Goal: Information Seeking & Learning: Find specific fact

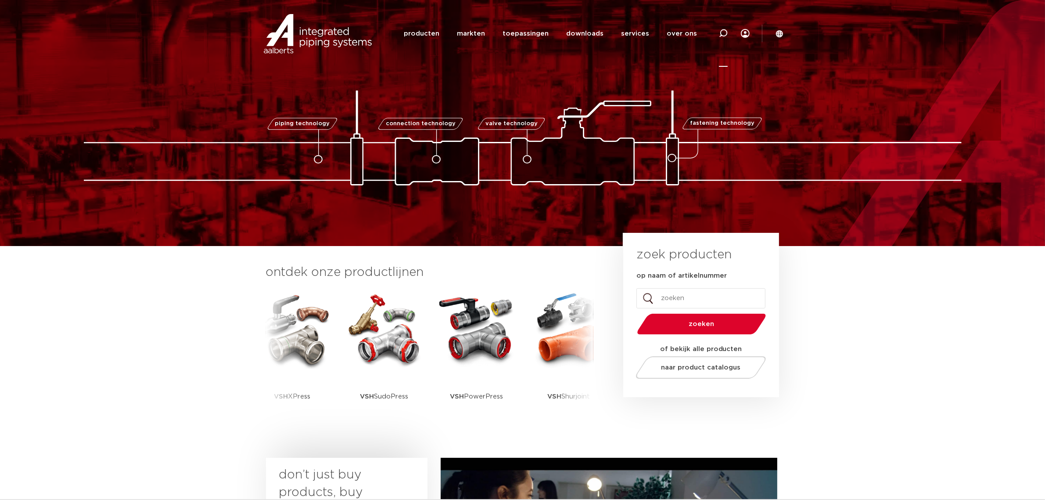
click at [721, 40] on div at bounding box center [723, 33] width 9 height 67
type input "vlotter"
click button "Zoeken" at bounding box center [0, 0] width 0 height 0
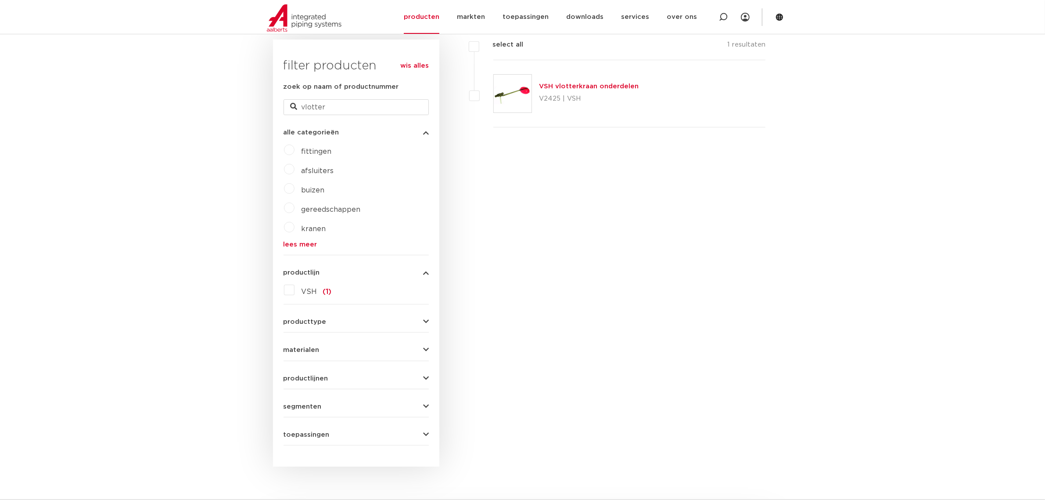
click at [622, 87] on link "VSH vlotterkraan onderdelen" at bounding box center [589, 86] width 100 height 7
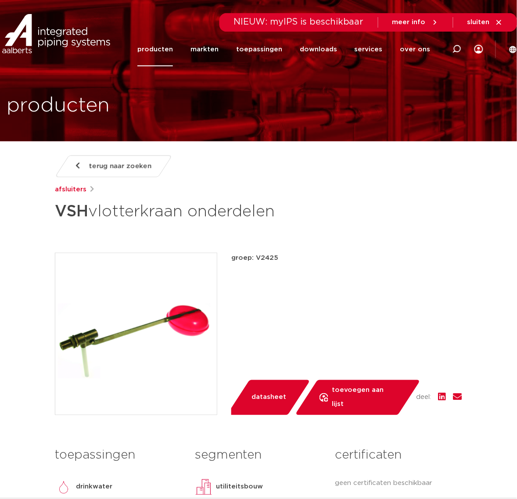
drag, startPoint x: 257, startPoint y: 209, endPoint x: 295, endPoint y: 186, distance: 45.1
click at [257, 209] on h1 "VSH vlotterkraan onderdelen" at bounding box center [189, 211] width 269 height 26
